Goal: Information Seeking & Learning: Learn about a topic

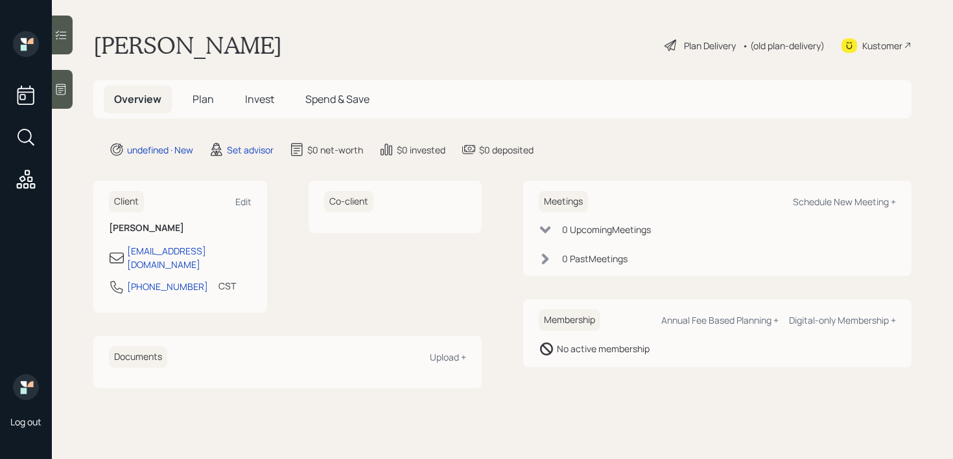
click at [74, 77] on main "[PERSON_NAME] Plan Delivery • (old plan-delivery) Kustomer Overview Plan Invest…" at bounding box center [502, 229] width 901 height 459
click at [71, 79] on div at bounding box center [62, 89] width 21 height 39
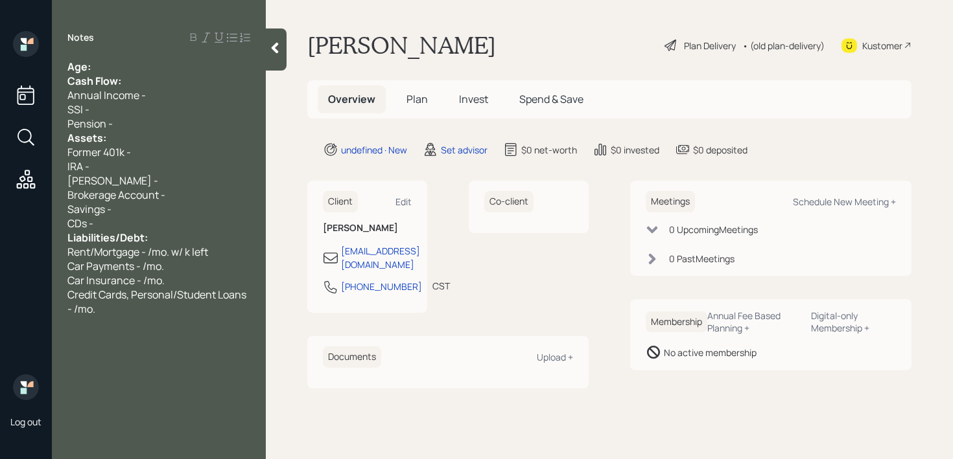
click at [89, 67] on span "Age:" at bounding box center [78, 67] width 23 height 14
click at [116, 68] on div "Age:" at bounding box center [158, 67] width 183 height 14
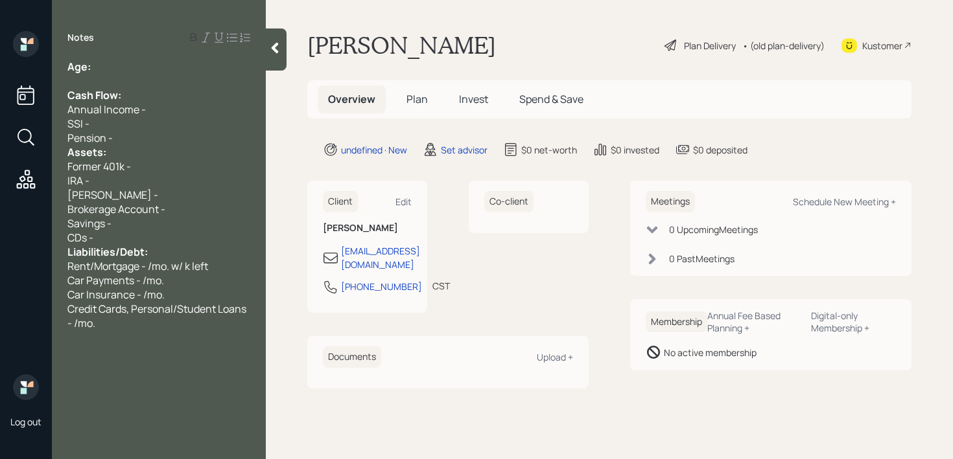
click at [130, 141] on div "Pension -" at bounding box center [158, 138] width 183 height 14
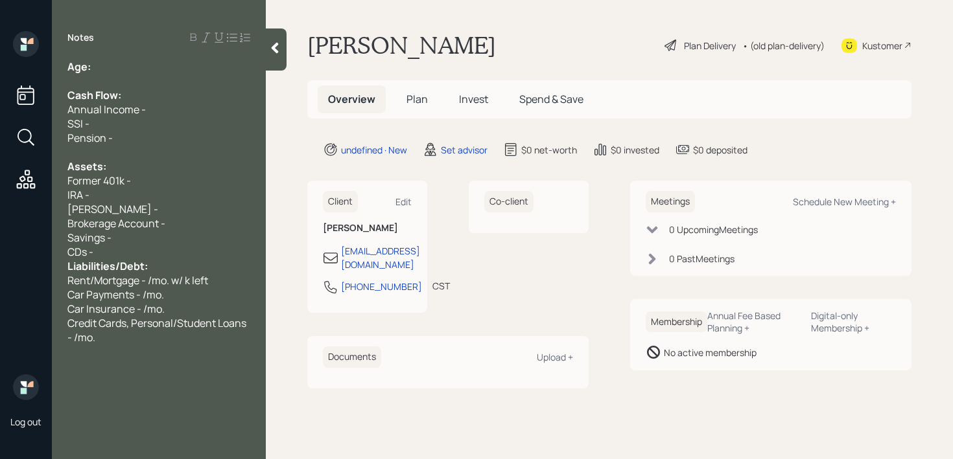
click at [152, 255] on div "CDs -" at bounding box center [158, 252] width 183 height 14
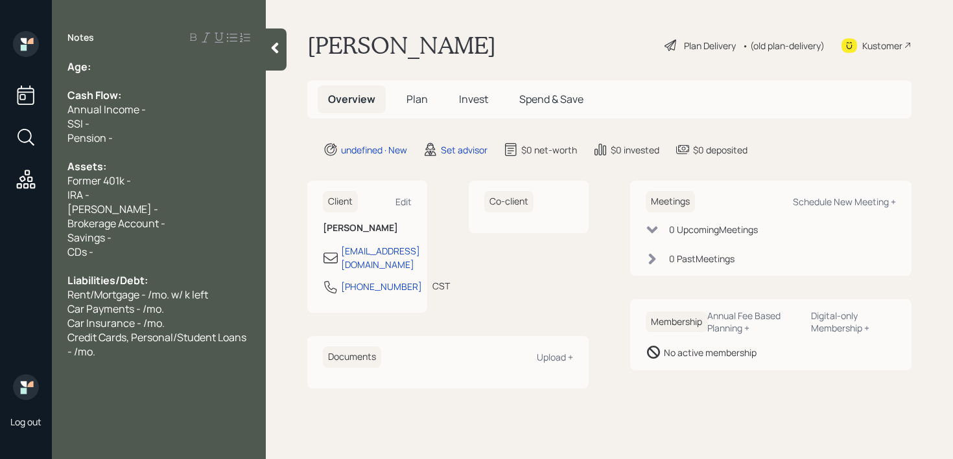
click at [155, 310] on span "Car Payments - /mo." at bounding box center [115, 309] width 97 height 14
click at [146, 350] on div "Credit Cards, Personal/Student Loans - /mo." at bounding box center [158, 345] width 183 height 29
click at [205, 376] on div "deficit of 1k (car payments)" at bounding box center [158, 380] width 183 height 14
click at [156, 86] on div at bounding box center [158, 81] width 183 height 14
click at [161, 74] on div at bounding box center [158, 81] width 183 height 14
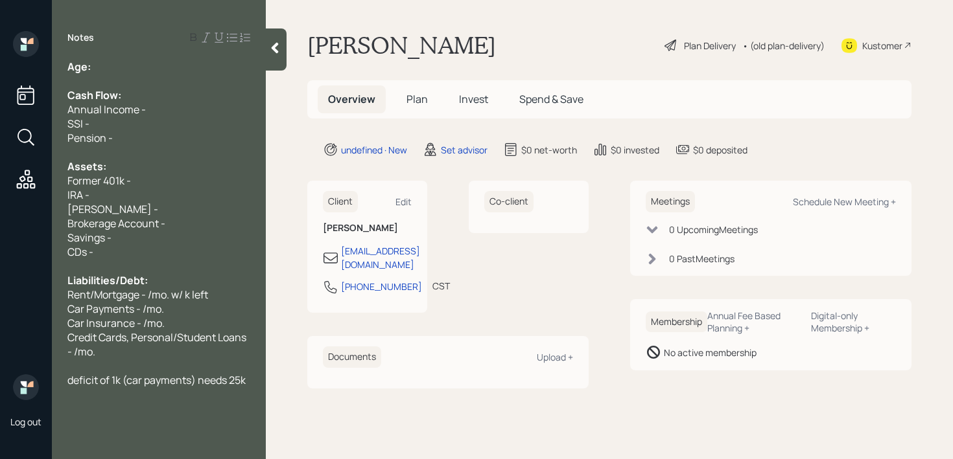
click at [161, 73] on div "Age:" at bounding box center [158, 67] width 183 height 14
drag, startPoint x: 110, startPoint y: 68, endPoint x: 94, endPoint y: 68, distance: 16.2
click at [94, 68] on div "Age: [DEMOGRAPHIC_DATA]" at bounding box center [158, 67] width 183 height 14
click at [139, 65] on div "Age: [DEMOGRAPHIC_DATA]" at bounding box center [158, 67] width 183 height 14
click at [149, 176] on div "Former 401k -" at bounding box center [158, 181] width 183 height 14
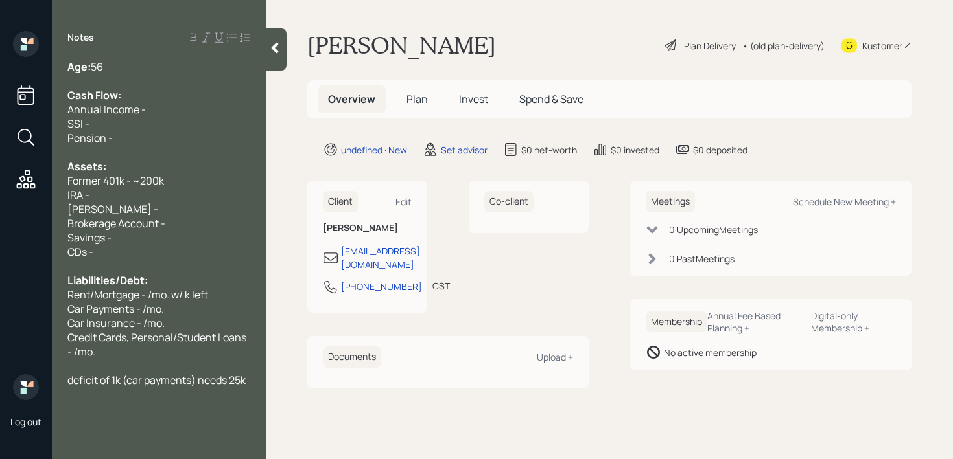
click at [137, 69] on div "Age: [DEMOGRAPHIC_DATA]" at bounding box center [158, 67] width 183 height 14
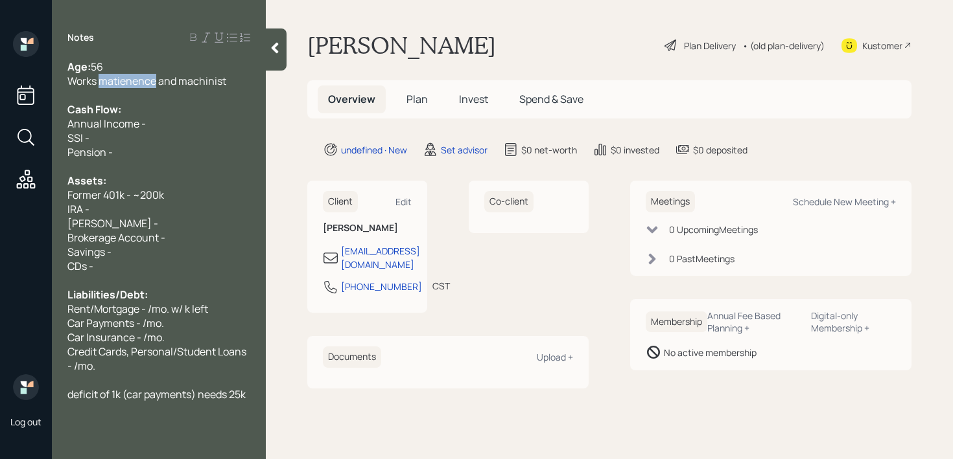
click at [132, 86] on span "Works matienence and machinist" at bounding box center [146, 81] width 159 height 14
click at [161, 80] on span "Works matienence and machinist" at bounding box center [146, 81] width 159 height 14
drag, startPoint x: 158, startPoint y: 80, endPoint x: 102, endPoint y: 80, distance: 56.4
click at [102, 80] on span "Works matienence and machinist" at bounding box center [146, 81] width 159 height 14
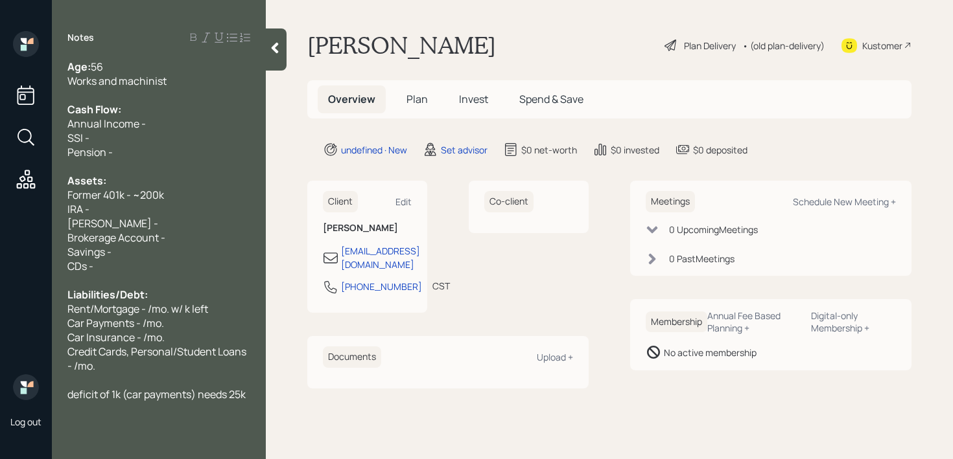
drag, startPoint x: 180, startPoint y: 78, endPoint x: 47, endPoint y: 78, distance: 133.5
click at [47, 78] on div "Log out Notes Age: [DEMOGRAPHIC_DATA] Works and machinist Cash Flow: Annual Inc…" at bounding box center [476, 229] width 953 height 459
drag, startPoint x: 158, startPoint y: 198, endPoint x: 176, endPoint y: 164, distance: 38.0
click at [158, 198] on span "Former 401k - ~200k" at bounding box center [115, 195] width 97 height 14
drag, startPoint x: 100, startPoint y: 196, endPoint x: 0, endPoint y: 176, distance: 101.8
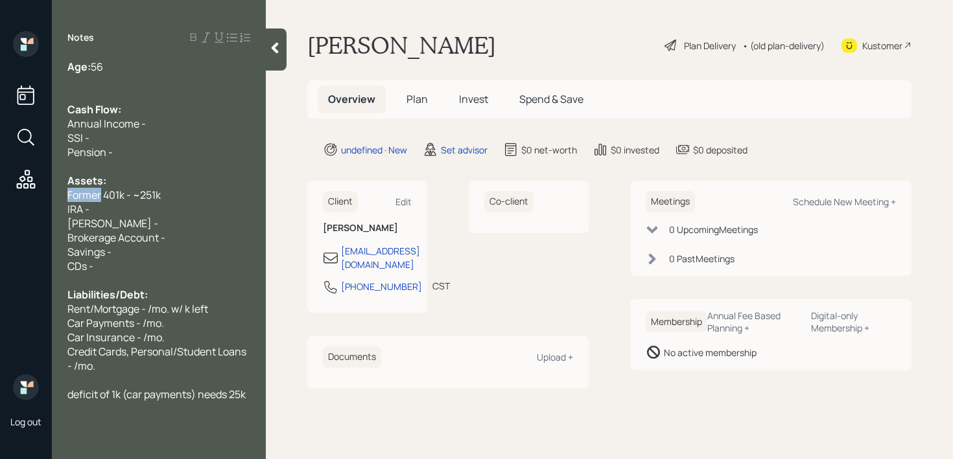
click at [0, 176] on div "Log out Notes Age: [DEMOGRAPHIC_DATA] Cash Flow: Annual Income - SSI - Pension …" at bounding box center [476, 229] width 953 height 459
click at [97, 203] on div "IRA -" at bounding box center [158, 209] width 183 height 14
drag, startPoint x: 103, startPoint y: 198, endPoint x: 4, endPoint y: 198, distance: 99.2
click at [4, 198] on div "Log out Notes Age: [DEMOGRAPHIC_DATA] Cash Flow: Annual Income - SSI - Pension …" at bounding box center [476, 229] width 953 height 459
drag, startPoint x: 211, startPoint y: 201, endPoint x: 78, endPoint y: 201, distance: 132.2
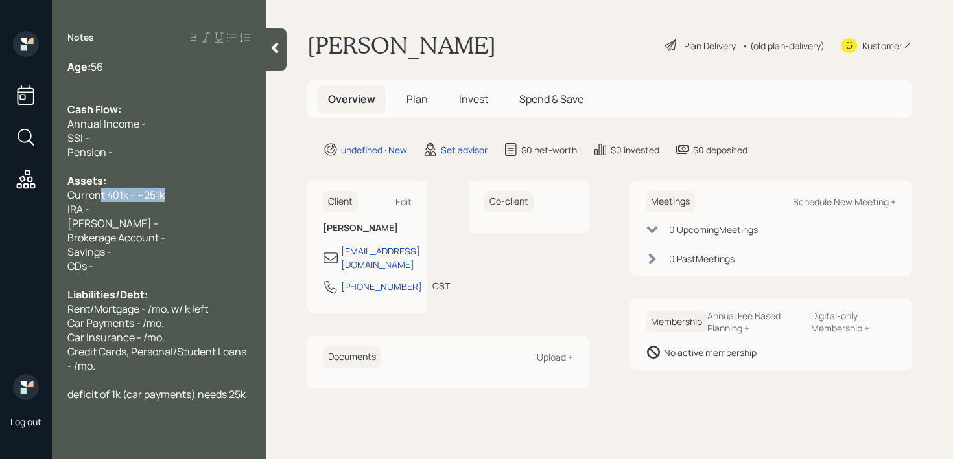
click at [69, 201] on div "Current 401k - ~251k" at bounding box center [158, 195] width 183 height 14
click at [129, 201] on span "Current 401k - ~251k" at bounding box center [115, 195] width 97 height 14
drag, startPoint x: 168, startPoint y: 198, endPoint x: 26, endPoint y: 196, distance: 141.9
click at [26, 196] on div "Log out Notes Age: [DEMOGRAPHIC_DATA] Cash Flow: Annual Income - SSI - Pension …" at bounding box center [476, 229] width 953 height 459
click at [110, 189] on span "Current 401k - ~251k" at bounding box center [115, 195] width 97 height 14
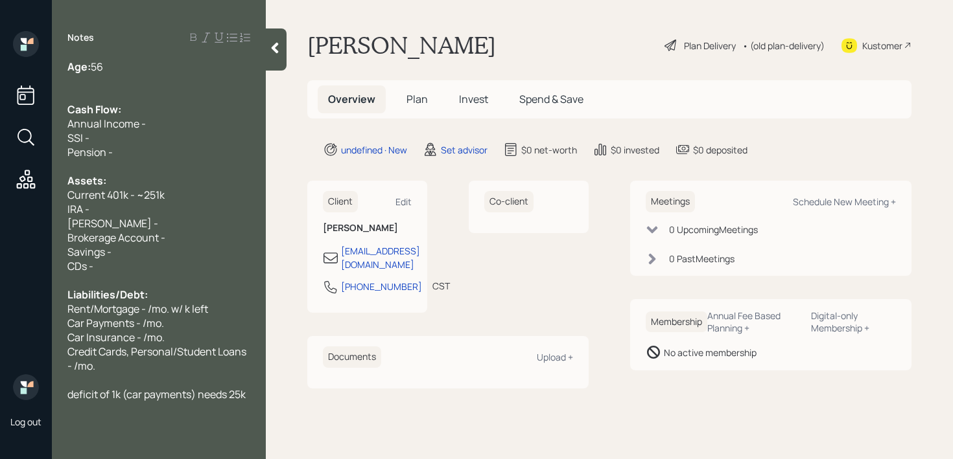
click at [887, 49] on div "Kustomer" at bounding box center [882, 46] width 40 height 14
